Goal: Transaction & Acquisition: Download file/media

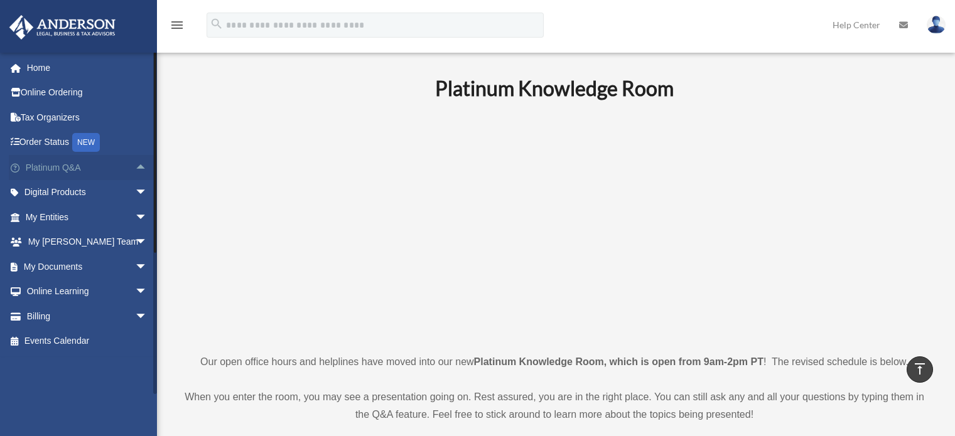
scroll to position [484, 0]
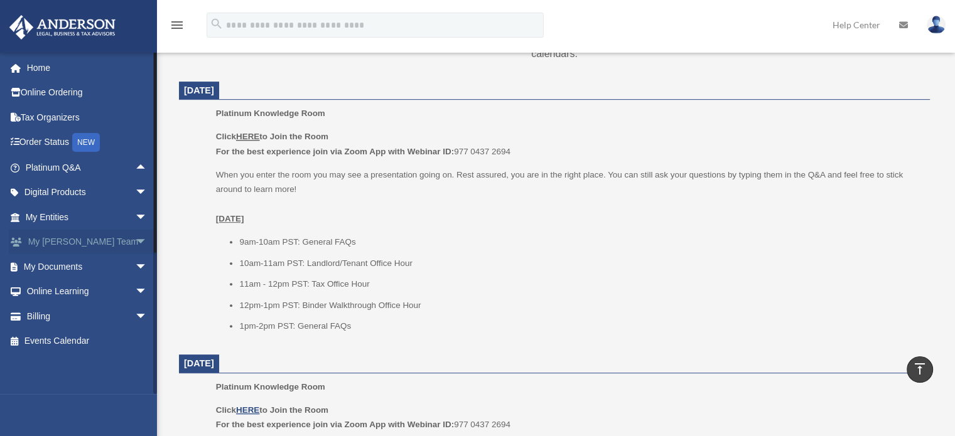
click at [135, 236] on span "arrow_drop_down" at bounding box center [147, 243] width 25 height 26
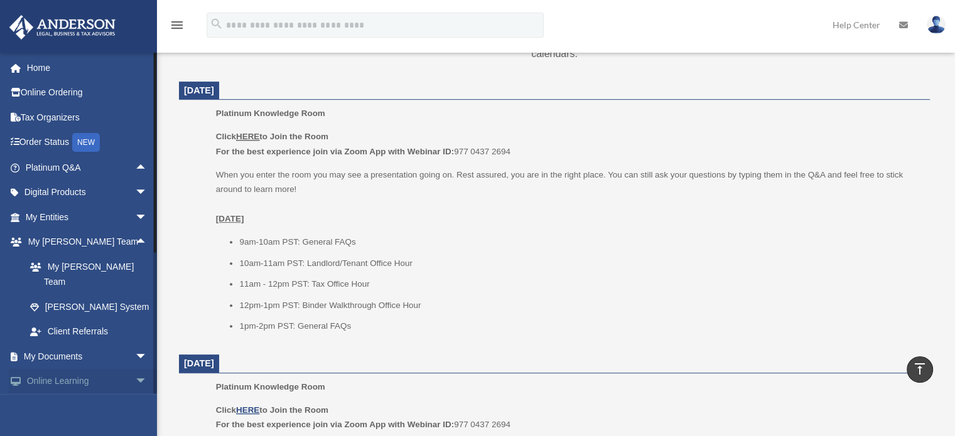
click at [135, 369] on span "arrow_drop_down" at bounding box center [147, 382] width 25 height 26
click at [135, 369] on span "arrow_drop_up" at bounding box center [147, 382] width 25 height 26
click at [135, 344] on span "arrow_drop_down" at bounding box center [147, 357] width 25 height 26
click at [135, 344] on span "arrow_drop_up" at bounding box center [147, 357] width 25 height 26
click at [135, 213] on span "arrow_drop_down" at bounding box center [147, 218] width 25 height 26
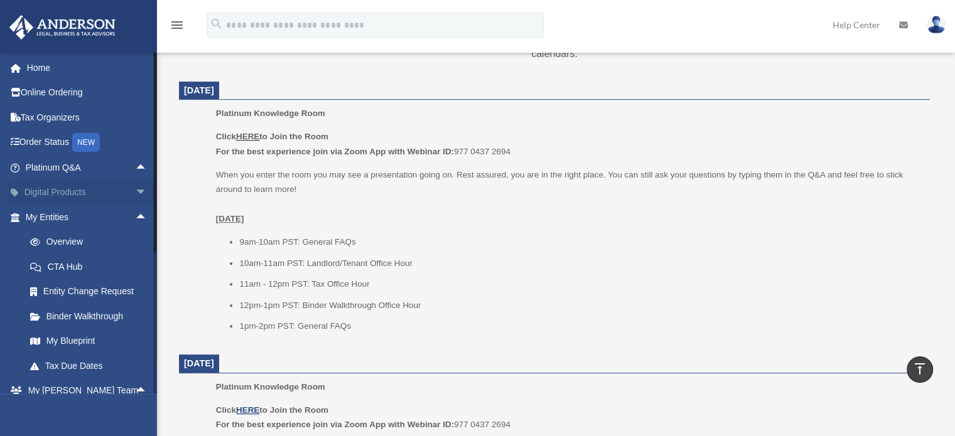
click at [135, 194] on span "arrow_drop_down" at bounding box center [147, 193] width 25 height 26
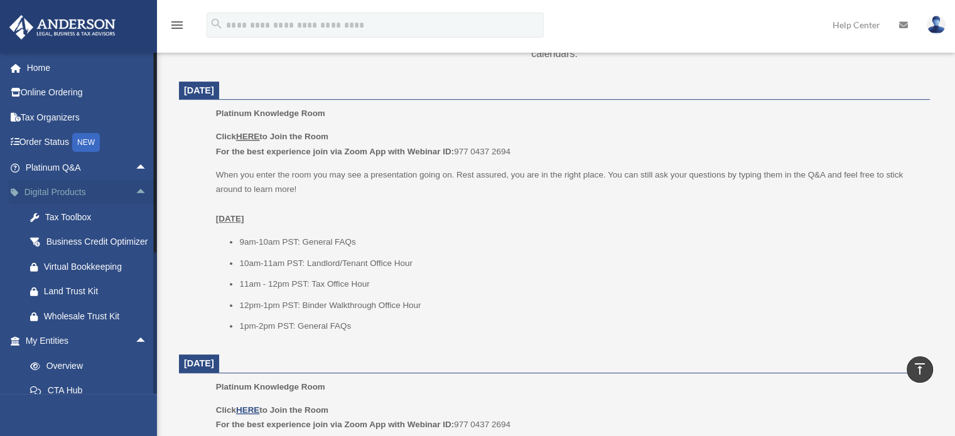
click at [135, 194] on span "arrow_drop_up" at bounding box center [147, 193] width 25 height 26
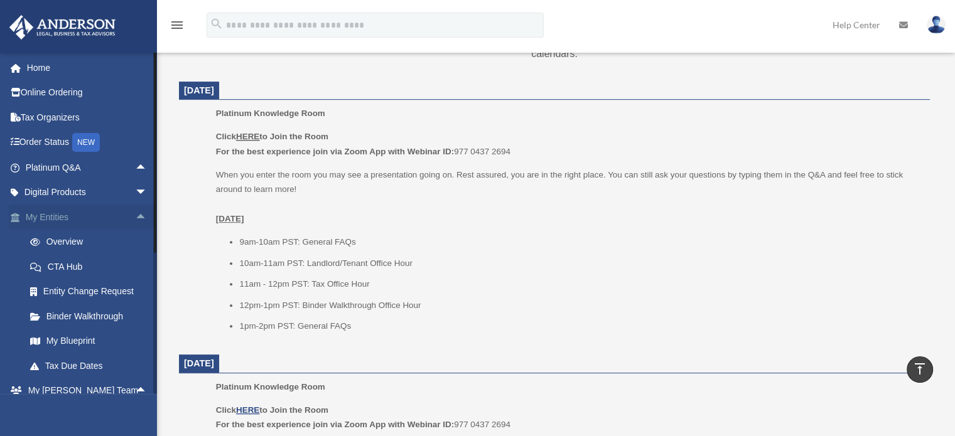
click at [135, 208] on span "arrow_drop_up" at bounding box center [147, 218] width 25 height 26
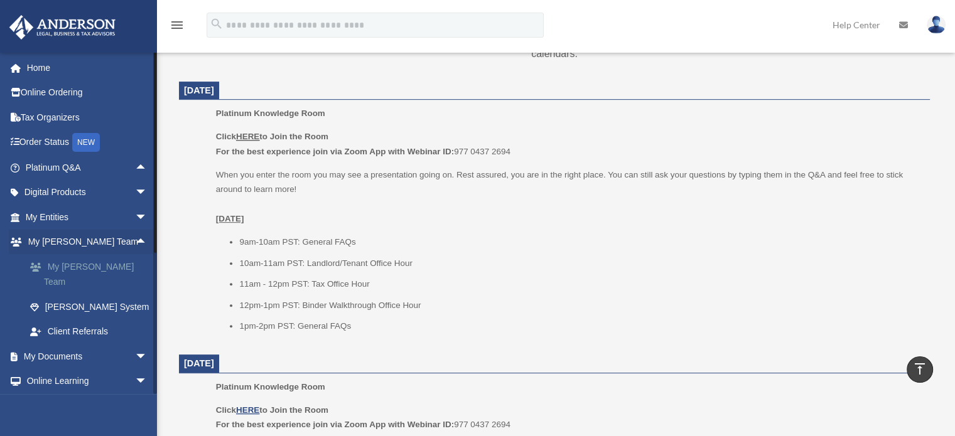
click at [95, 256] on link "My [PERSON_NAME] Team" at bounding box center [92, 274] width 149 height 40
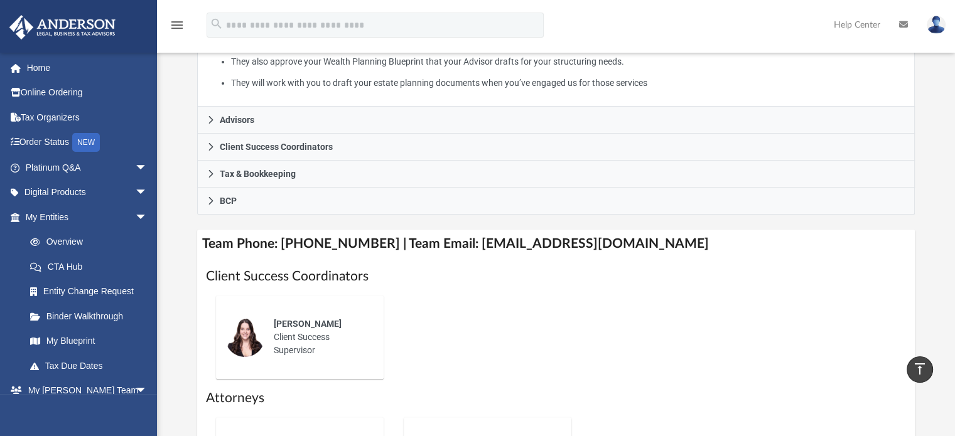
scroll to position [191, 0]
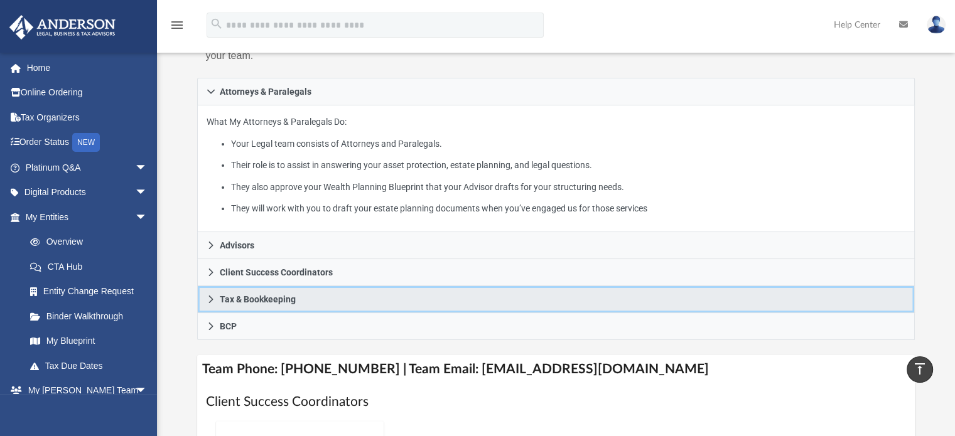
click at [210, 290] on link "Tax & Bookkeeping" at bounding box center [556, 299] width 718 height 27
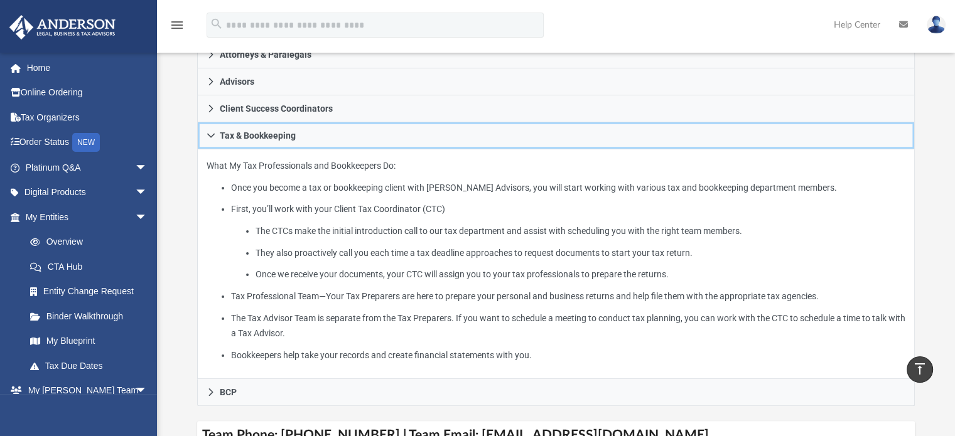
scroll to position [223, 0]
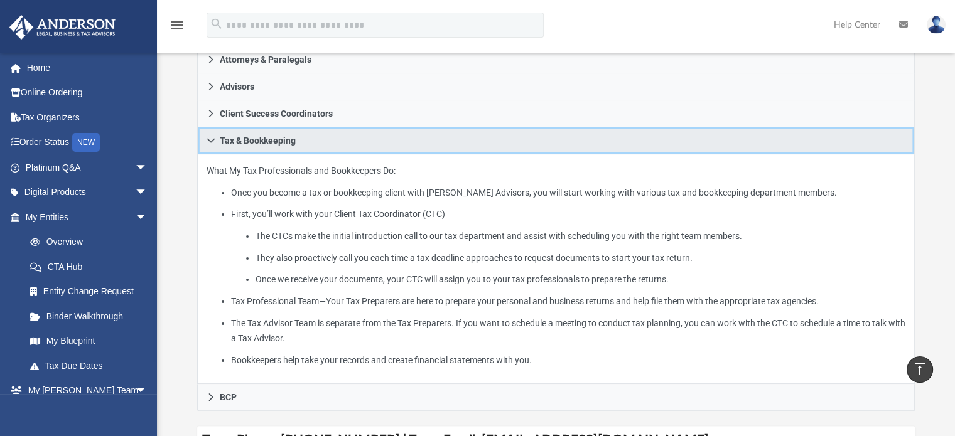
click at [209, 134] on link "Tax & Bookkeeping" at bounding box center [556, 140] width 718 height 27
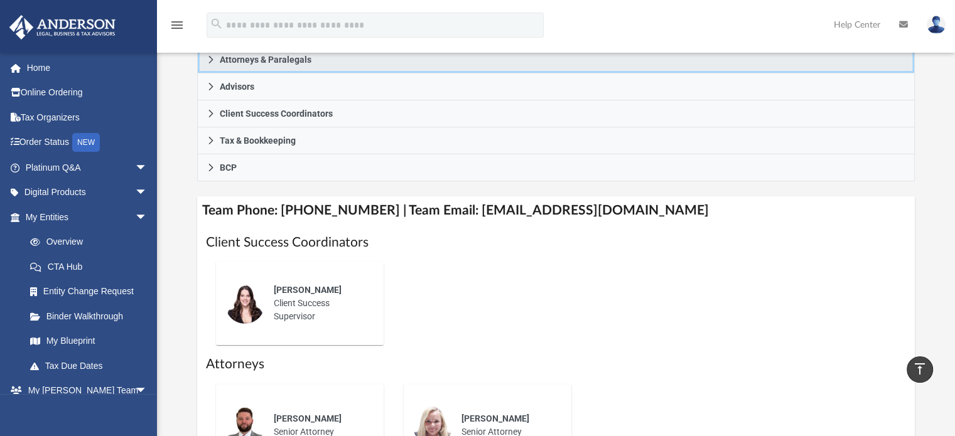
click at [207, 60] on icon at bounding box center [210, 59] width 9 height 9
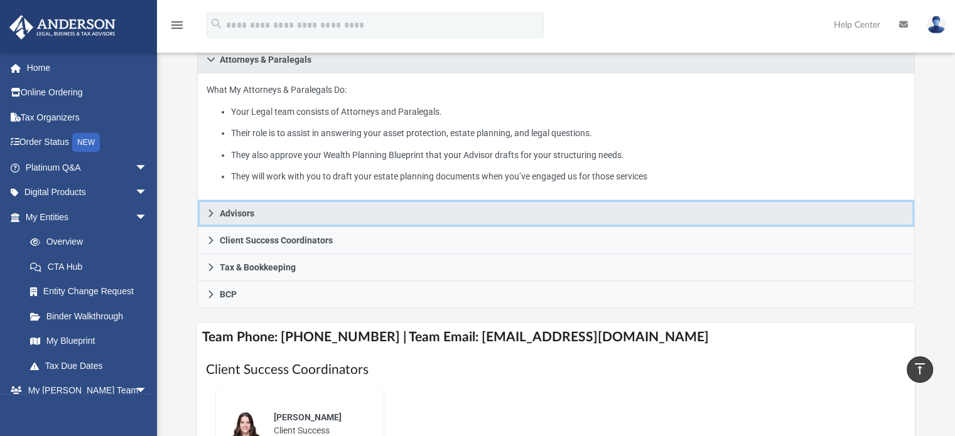
click at [211, 210] on icon at bounding box center [210, 213] width 9 height 9
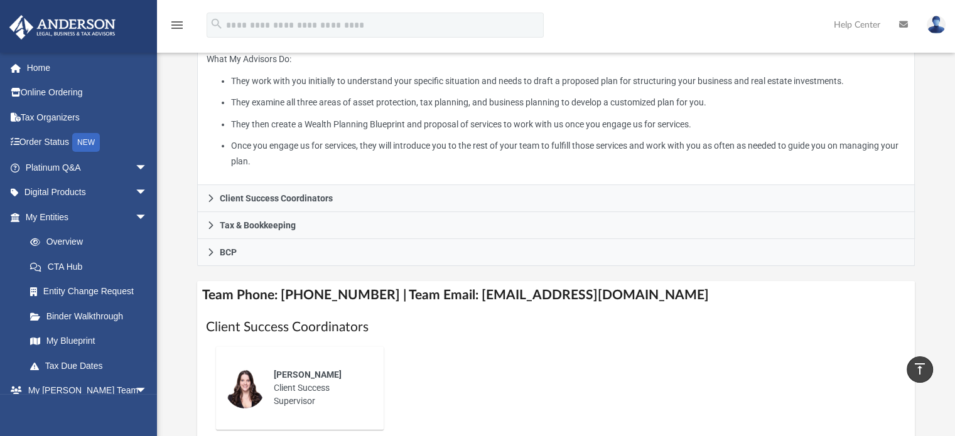
scroll to position [0, 0]
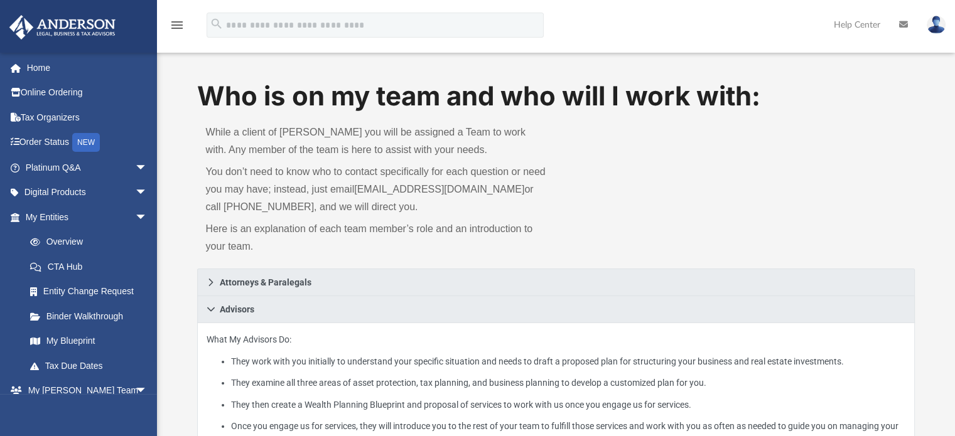
click at [135, 382] on span "arrow_drop_down" at bounding box center [147, 391] width 25 height 26
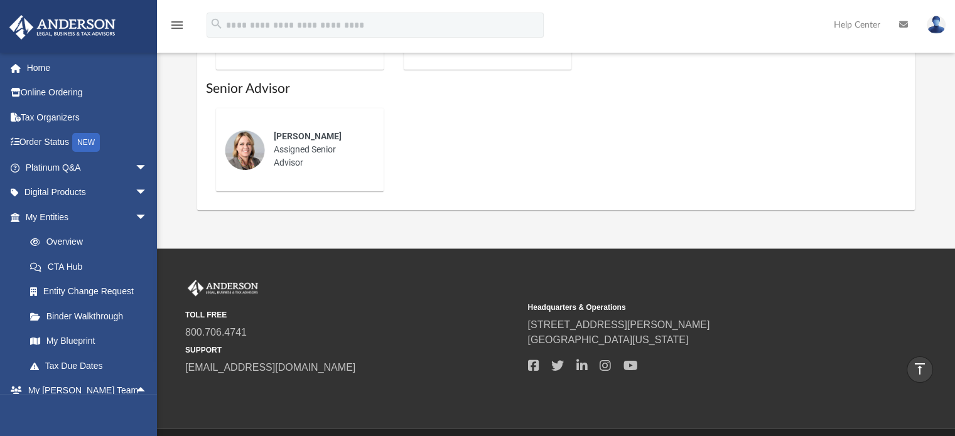
scroll to position [762, 0]
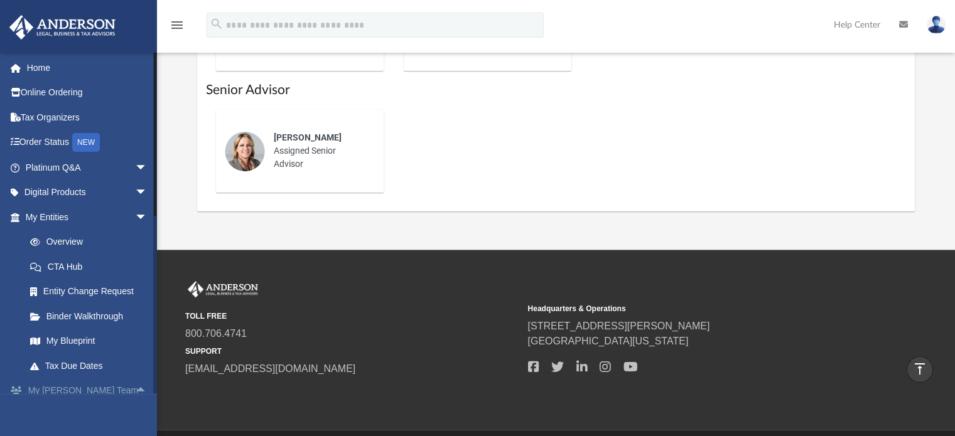
click at [135, 387] on span "arrow_drop_up" at bounding box center [147, 391] width 25 height 26
click at [135, 213] on span "arrow_drop_down" at bounding box center [147, 218] width 25 height 26
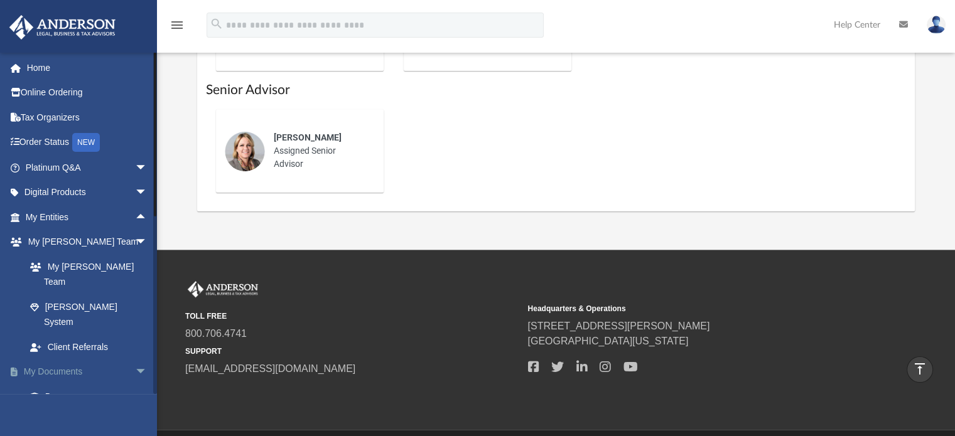
click at [135, 360] on span "arrow_drop_down" at bounding box center [147, 373] width 25 height 26
click at [135, 384] on span "arrow_drop_down" at bounding box center [147, 397] width 25 height 26
click at [135, 212] on span "arrow_drop_up" at bounding box center [147, 218] width 25 height 26
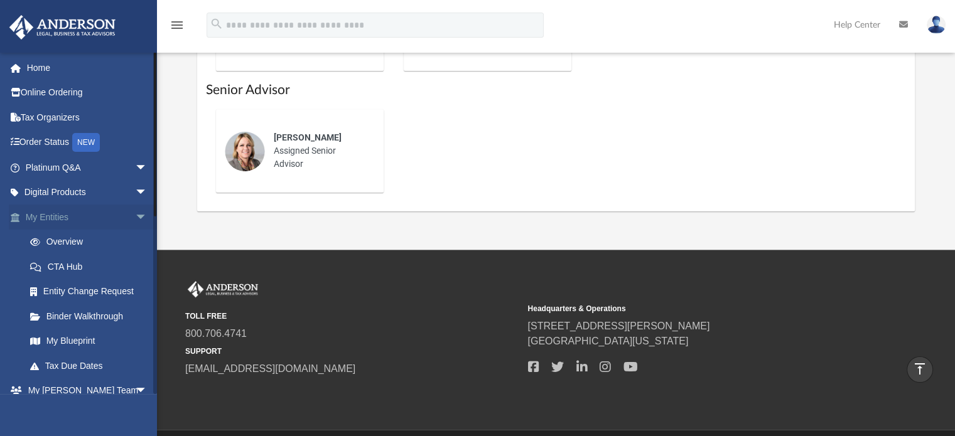
click at [135, 212] on span "arrow_drop_down" at bounding box center [147, 218] width 25 height 26
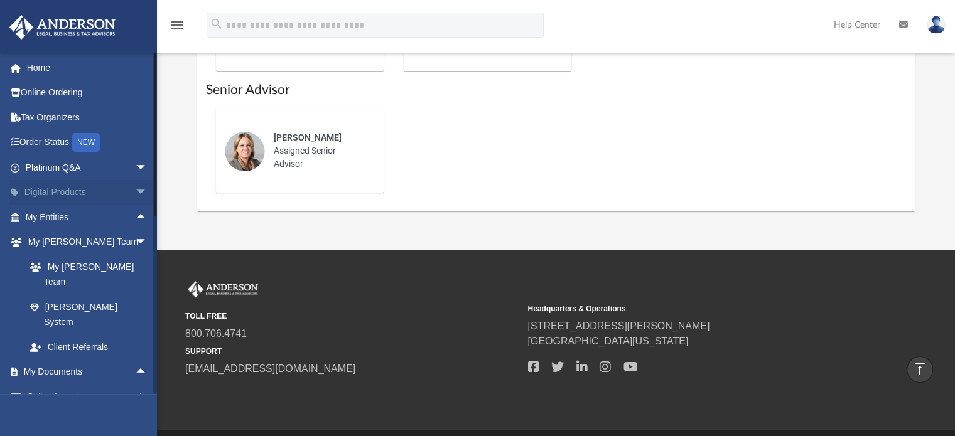
click at [135, 185] on span "arrow_drop_down" at bounding box center [147, 193] width 25 height 26
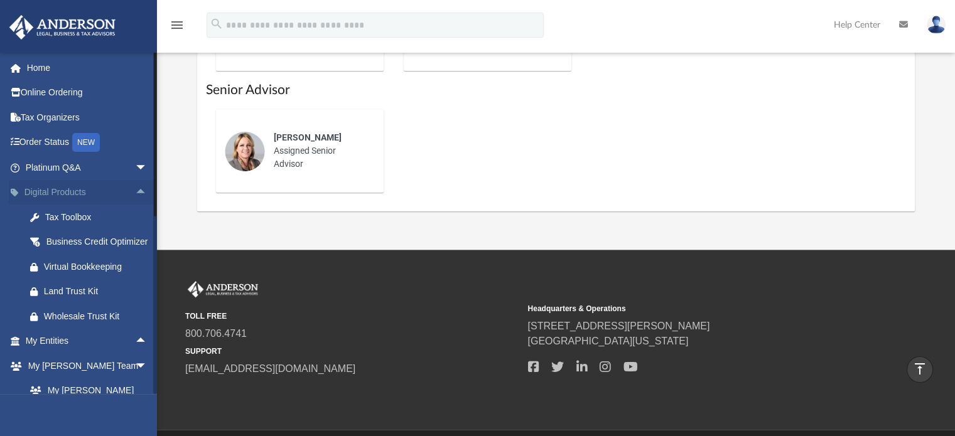
click at [135, 185] on span "arrow_drop_up" at bounding box center [147, 193] width 25 height 26
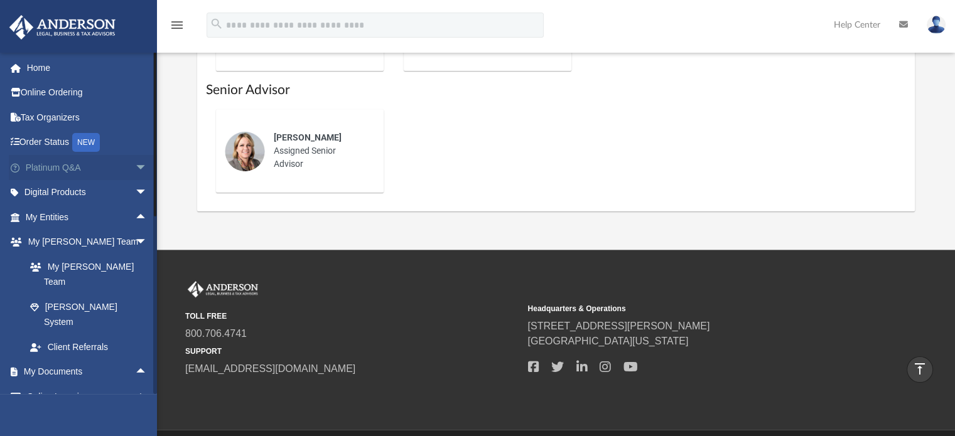
click at [135, 169] on span "arrow_drop_down" at bounding box center [147, 168] width 25 height 26
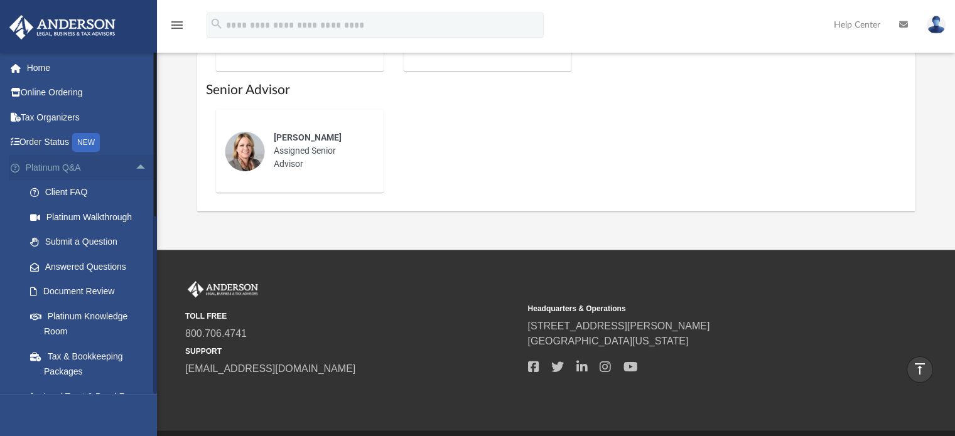
click at [135, 169] on span "arrow_drop_up" at bounding box center [147, 168] width 25 height 26
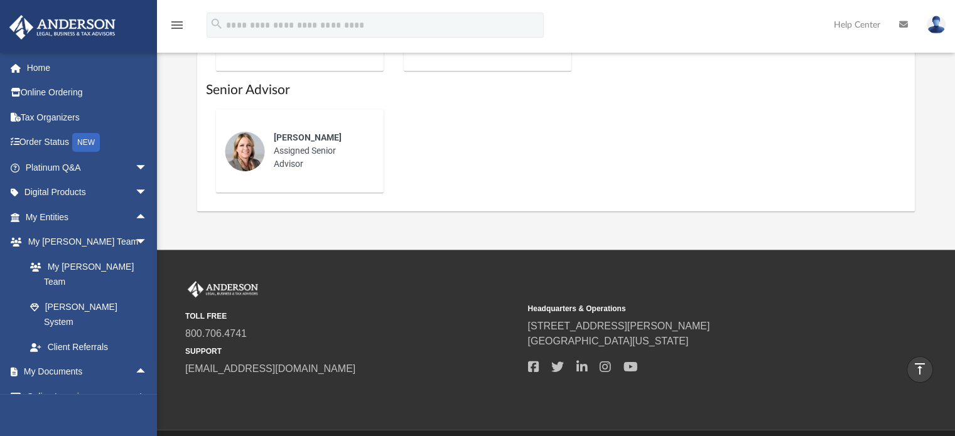
scroll to position [380, 0]
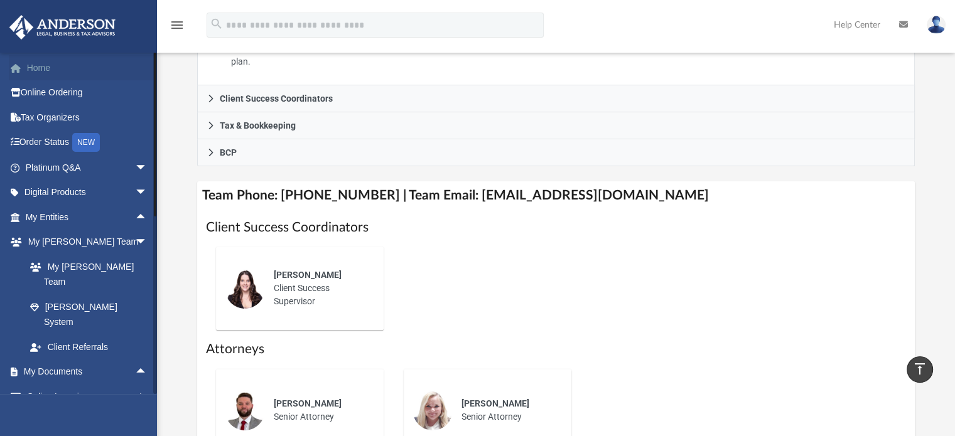
click at [64, 71] on link "Home" at bounding box center [88, 67] width 158 height 25
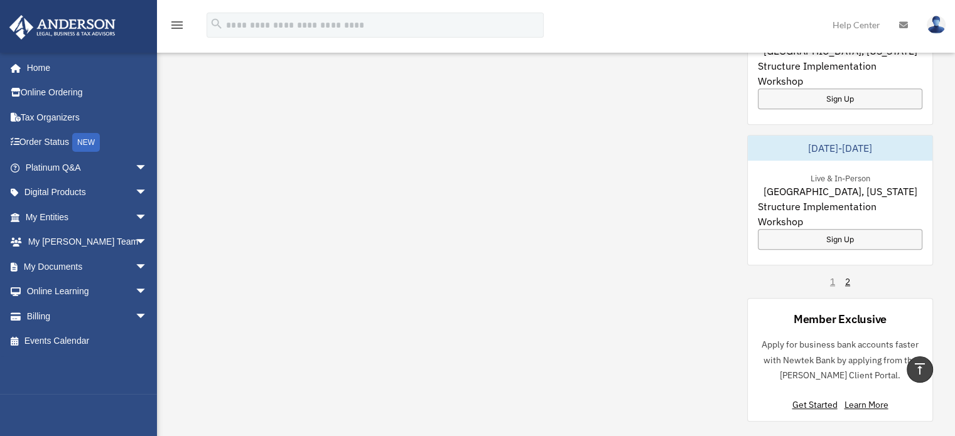
scroll to position [819, 0]
click at [845, 274] on link "2" at bounding box center [847, 280] width 5 height 13
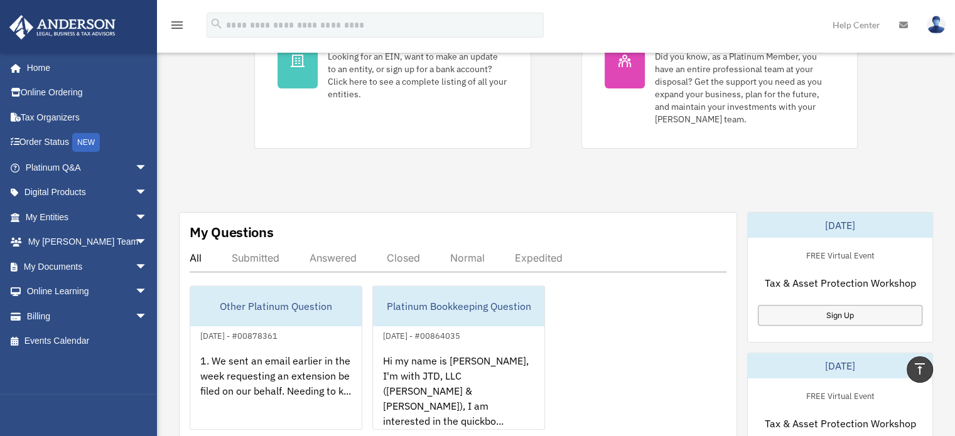
scroll to position [0, 0]
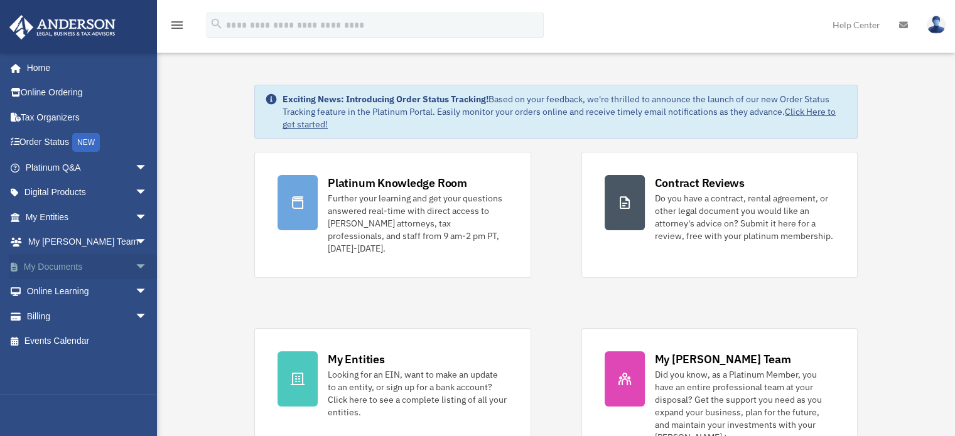
click at [118, 263] on link "My Documents arrow_drop_down" at bounding box center [88, 266] width 158 height 25
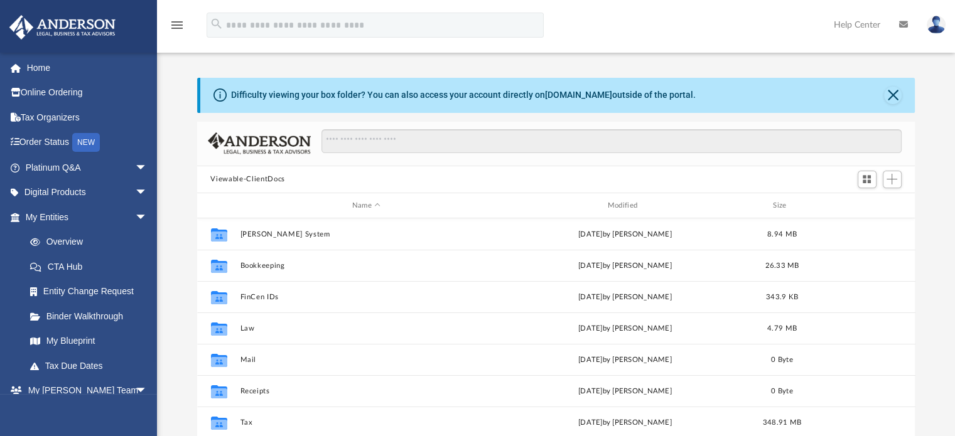
scroll to position [276, 708]
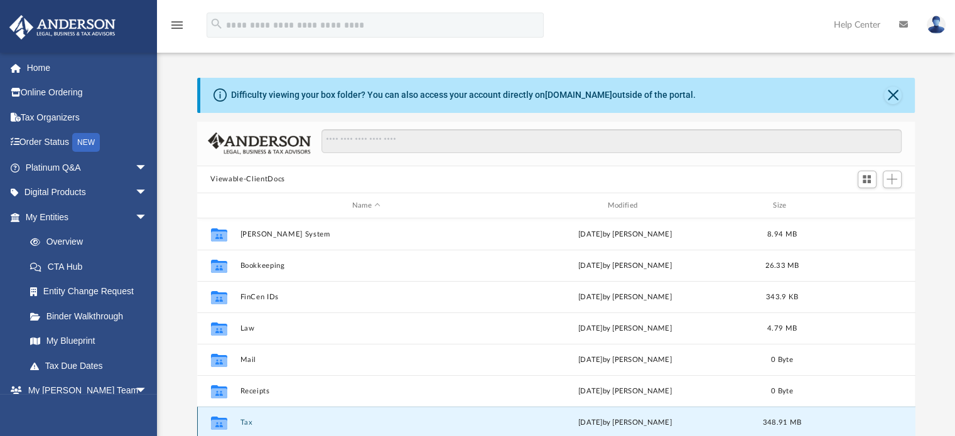
click at [246, 424] on button "Tax" at bounding box center [366, 423] width 253 height 8
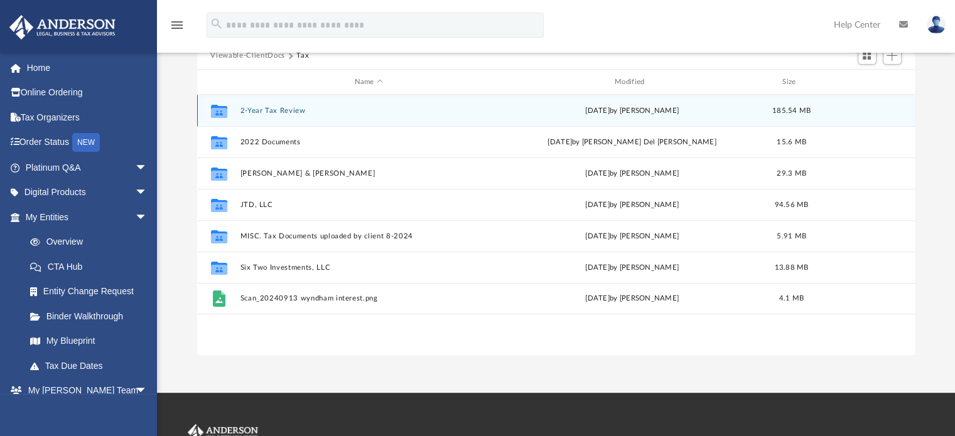
scroll to position [125, 0]
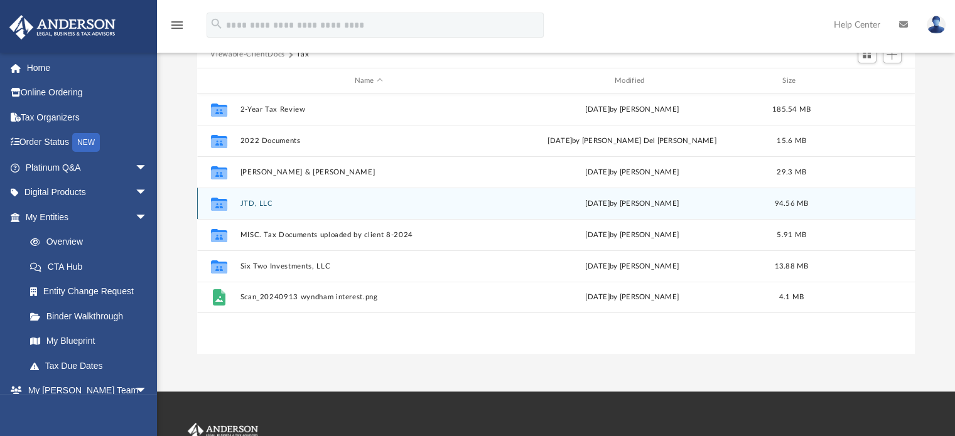
click at [266, 200] on button "JTD, LLC" at bounding box center [368, 204] width 257 height 8
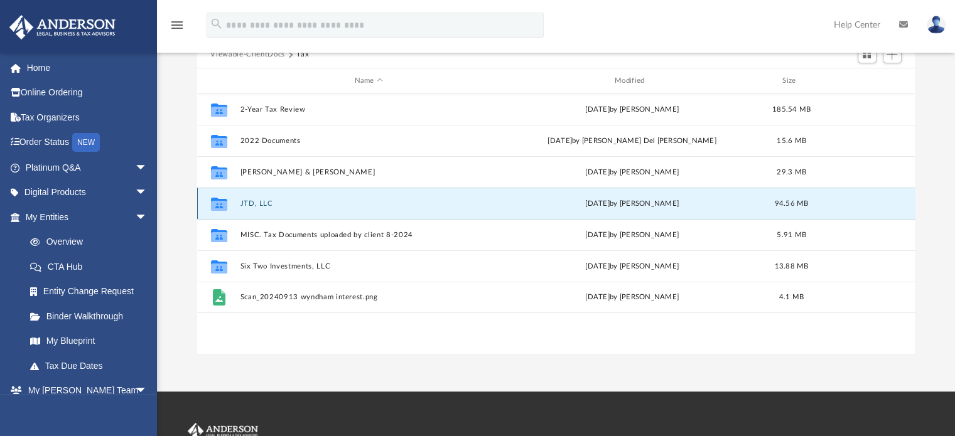
click at [266, 200] on button "JTD, LLC" at bounding box center [368, 204] width 257 height 8
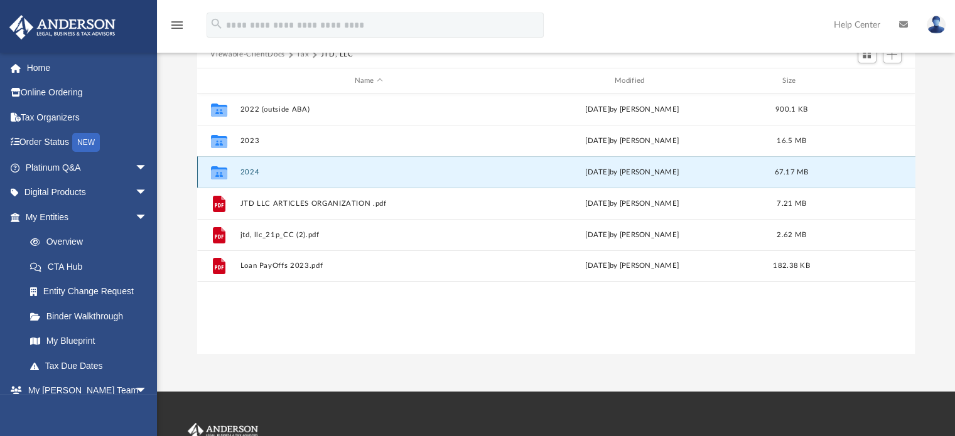
click at [241, 171] on button "2024" at bounding box center [368, 172] width 257 height 8
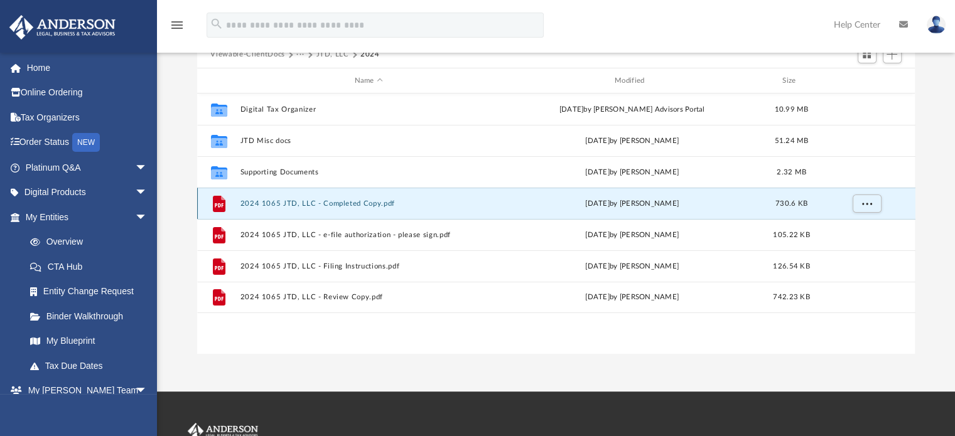
click at [271, 200] on button "2024 1065 JTD, LLC - Completed Copy.pdf" at bounding box center [368, 204] width 257 height 8
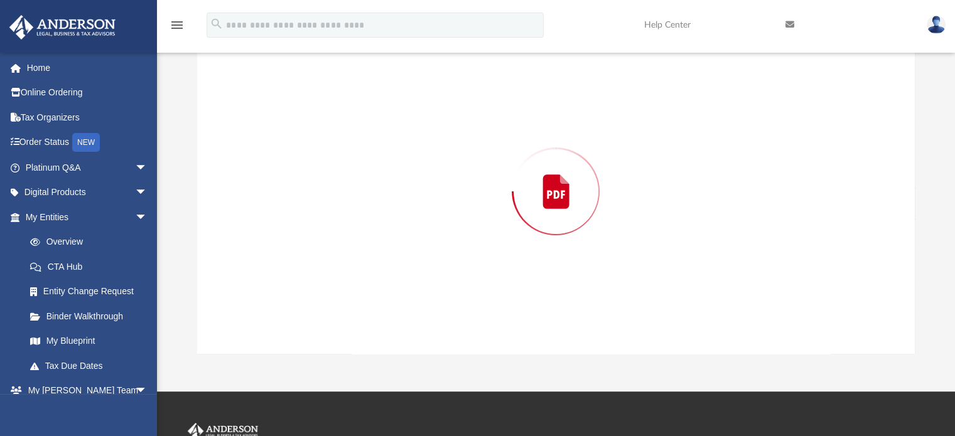
scroll to position [121, 0]
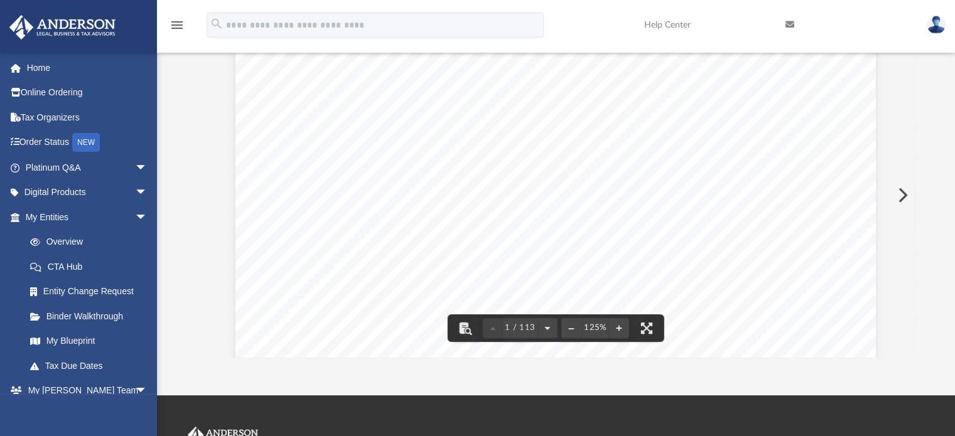
click at [545, 326] on button "File preview" at bounding box center [547, 328] width 20 height 28
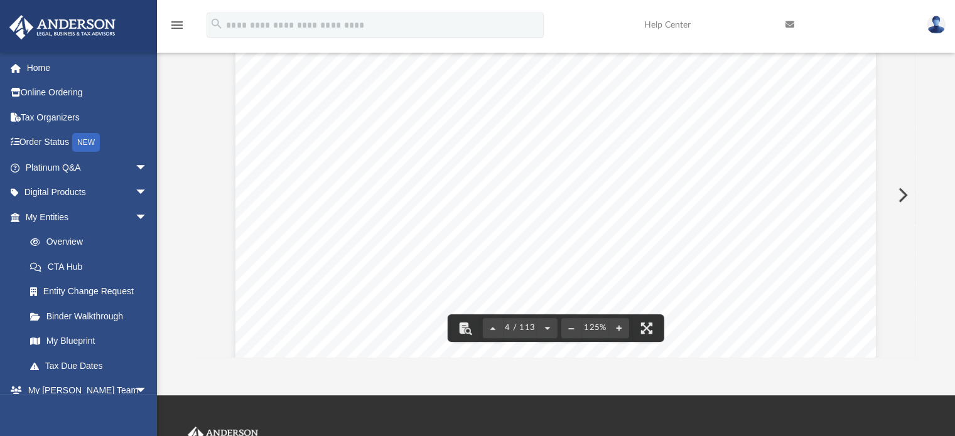
click at [507, 324] on span "4 / 113" at bounding box center [520, 328] width 35 height 8
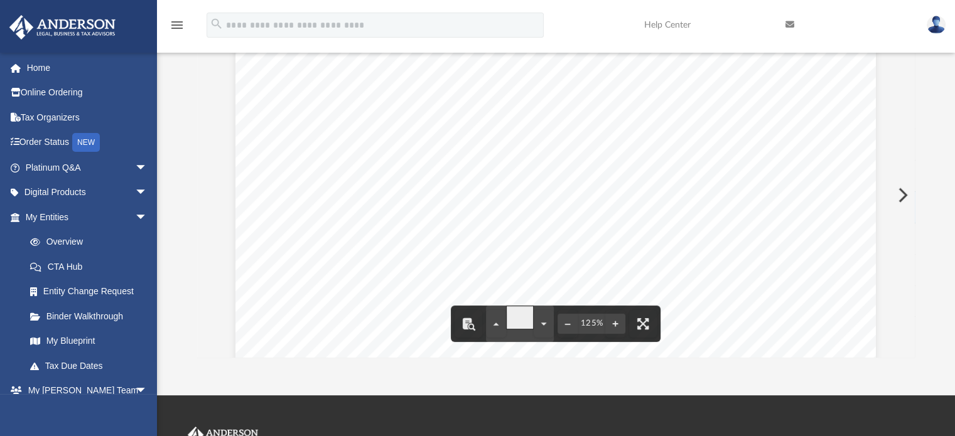
click at [507, 323] on input "*" at bounding box center [520, 318] width 28 height 24
type input "**"
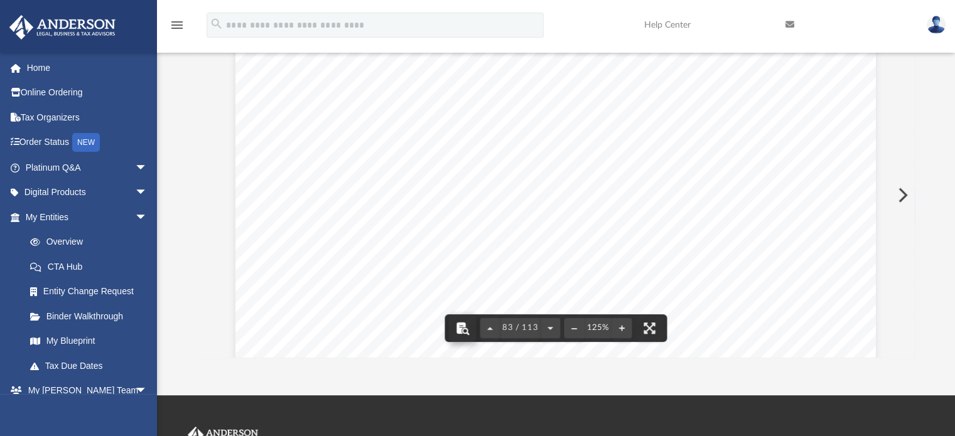
scroll to position [64202, 0]
click at [467, 323] on button "File preview" at bounding box center [463, 328] width 28 height 28
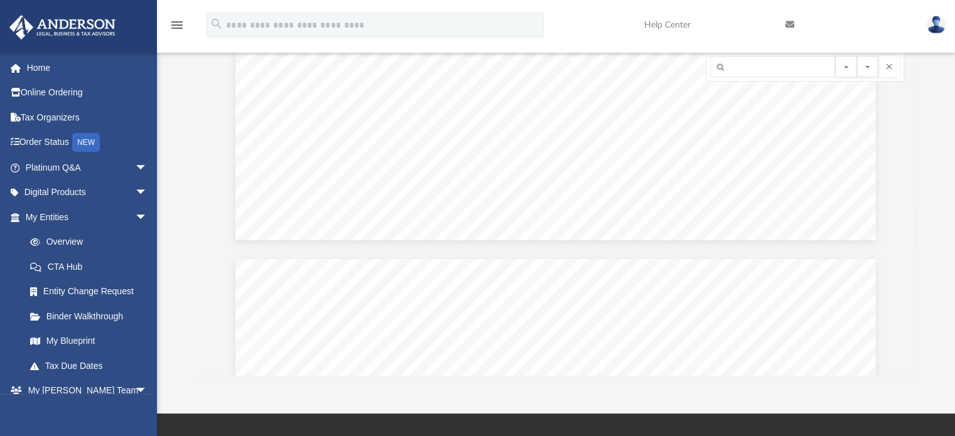
scroll to position [64833, 0]
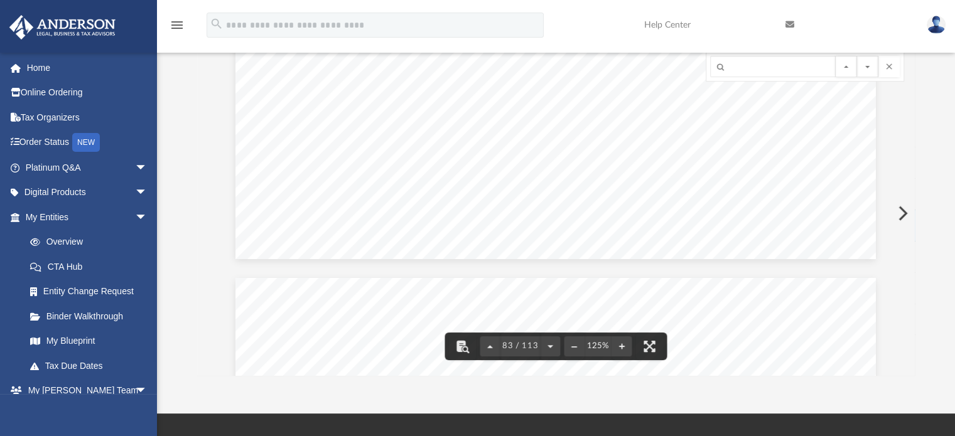
click at [909, 360] on div "Scroll to top vertical_align_top" at bounding box center [919, 369] width 26 height 26
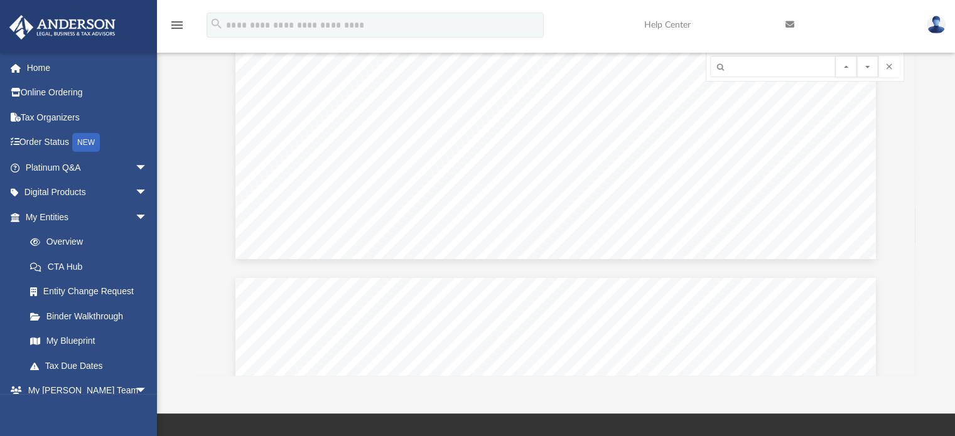
click at [909, 360] on div "Scroll to top vertical_align_top" at bounding box center [919, 369] width 26 height 26
click at [909, 356] on div "Scroll to top vertical_align_top" at bounding box center [919, 369] width 26 height 26
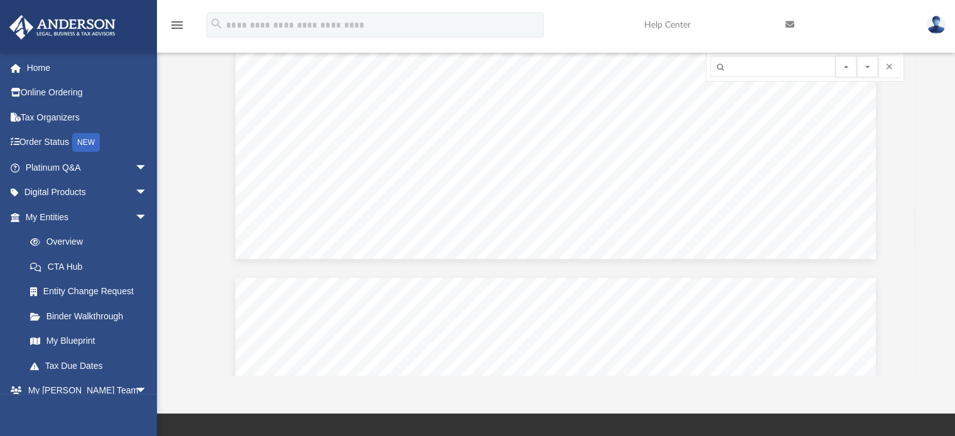
click at [909, 356] on div "Scroll to top vertical_align_top" at bounding box center [919, 369] width 26 height 26
click at [907, 360] on div "Scroll to top vertical_align_top" at bounding box center [919, 369] width 26 height 26
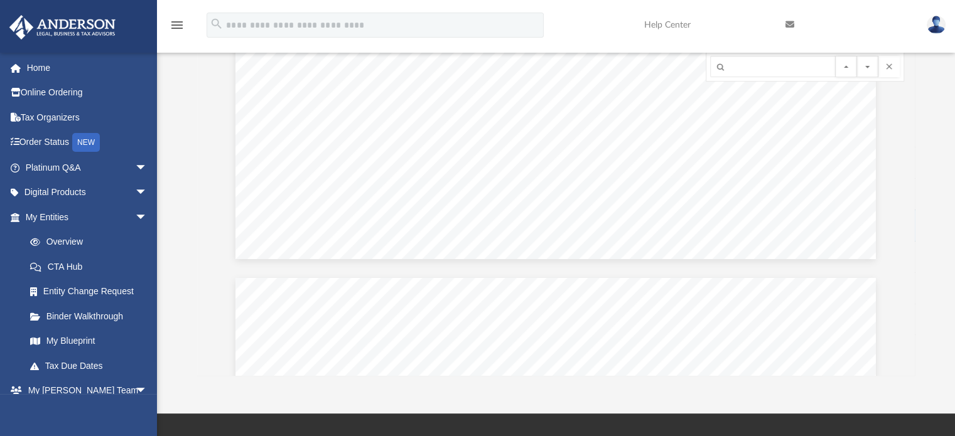
click at [907, 360] on div "Scroll to top vertical_align_top" at bounding box center [919, 369] width 26 height 26
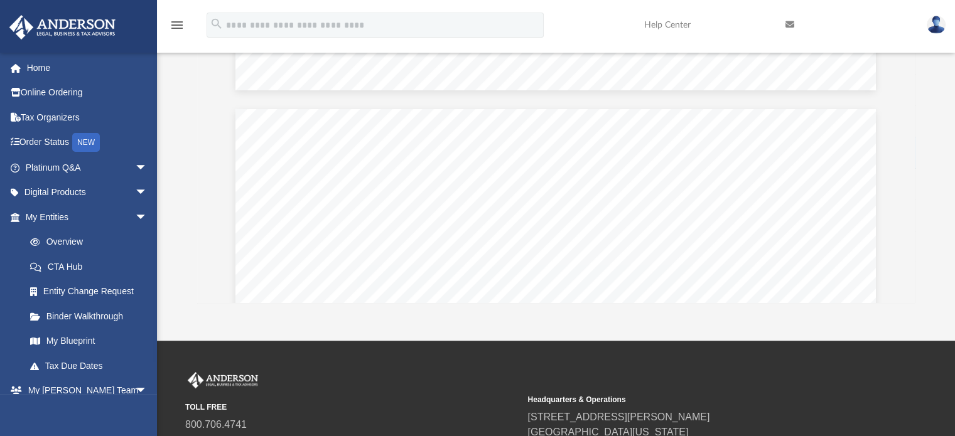
scroll to position [72629, 0]
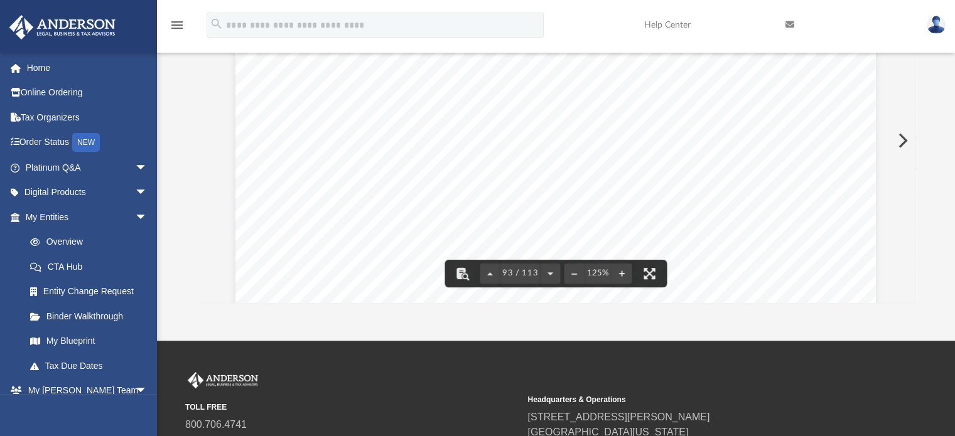
click at [909, 293] on div "411121 [DATE] Partner Number: Partner Name: Year Ended: Partner ID Number: (a) …" at bounding box center [556, 141] width 718 height 324
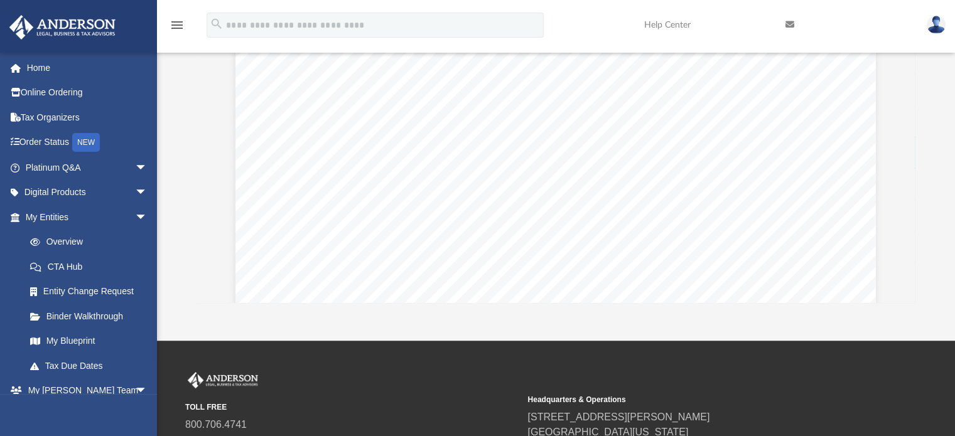
scroll to position [82112, 0]
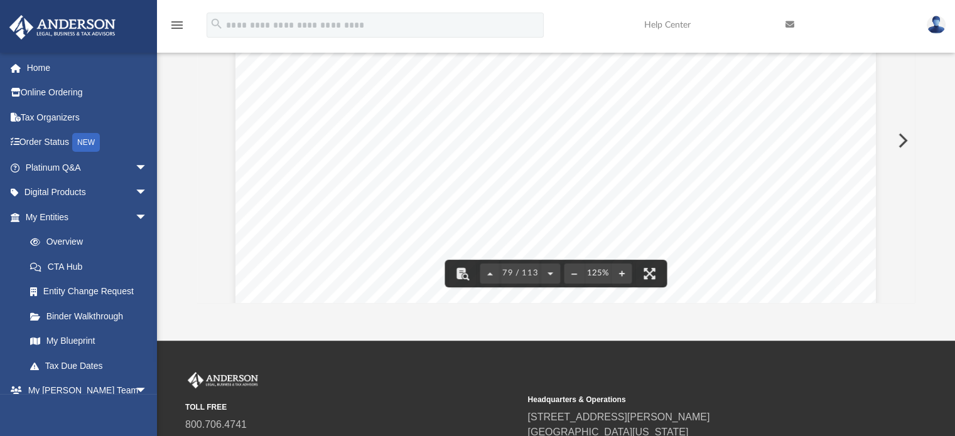
scroll to position [61039, 0]
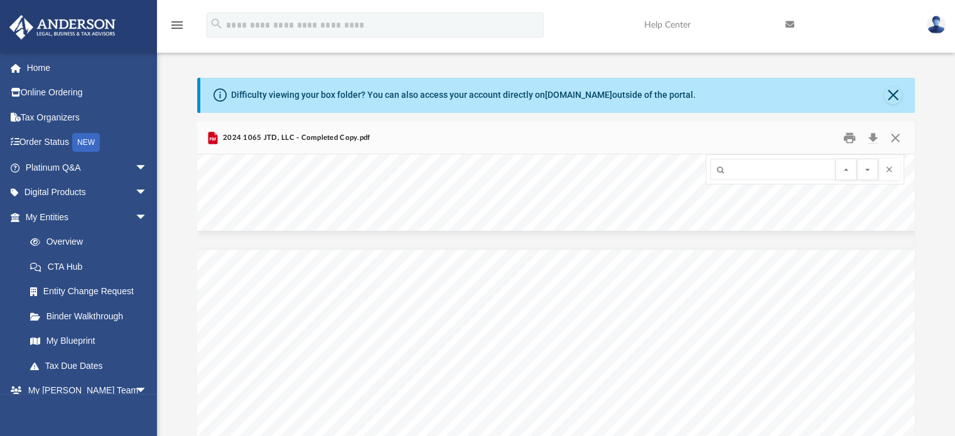
scroll to position [49971, 0]
